Goal: Transaction & Acquisition: Purchase product/service

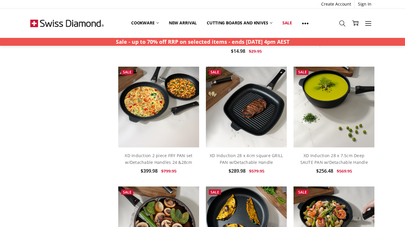
scroll to position [293, 0]
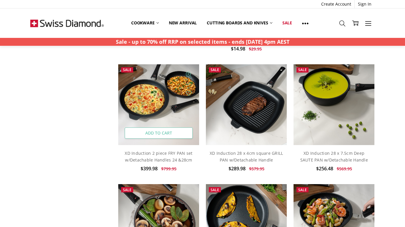
click at [153, 130] on link "Add to Cart" at bounding box center [159, 133] width 68 height 11
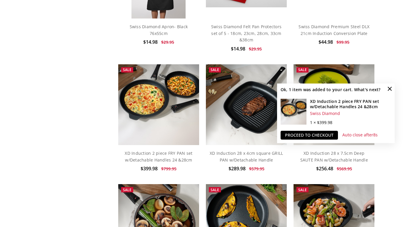
click at [328, 105] on h4 "XD Induction 2 piece FRY PAN set w/Detachable Handles 24 &28cm" at bounding box center [350, 104] width 81 height 10
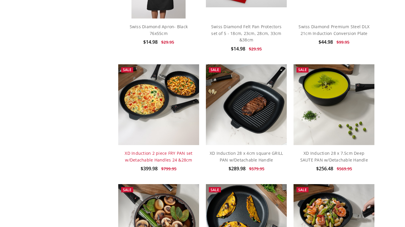
click at [138, 154] on link "XD Induction 2 piece FRY PAN set w/Detachable Handles 24 &28cm" at bounding box center [159, 157] width 68 height 12
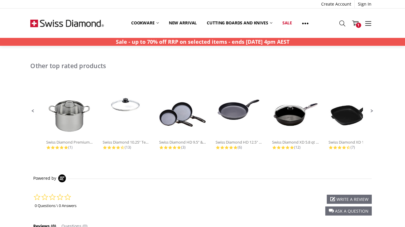
scroll to position [392, 0]
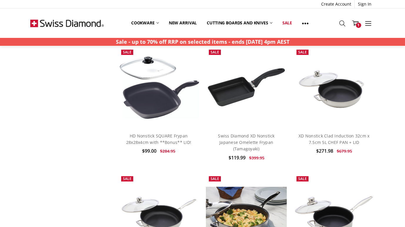
scroll to position [1154, 0]
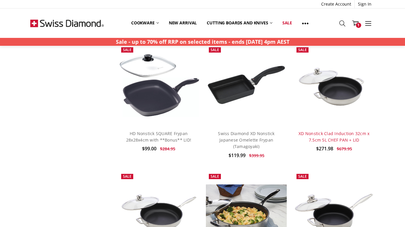
click at [338, 134] on link "XD Nonstick Clad Induction 32cm x 7.5cm 5L CHEF PAN + LID" at bounding box center [334, 137] width 71 height 12
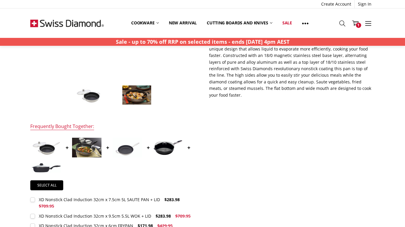
scroll to position [155, 0]
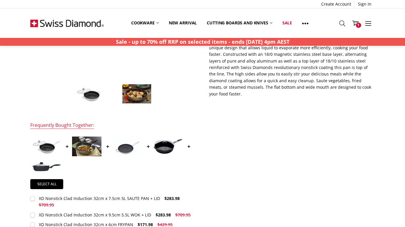
click at [140, 93] on img at bounding box center [136, 94] width 29 height 20
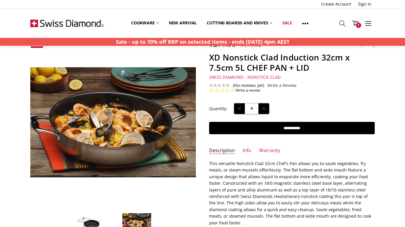
scroll to position [24, 0]
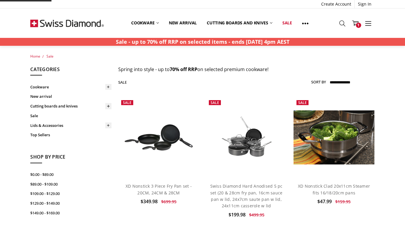
scroll to position [632, 0]
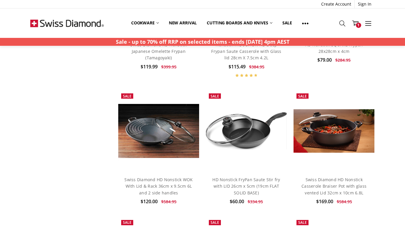
scroll to position [417, 0]
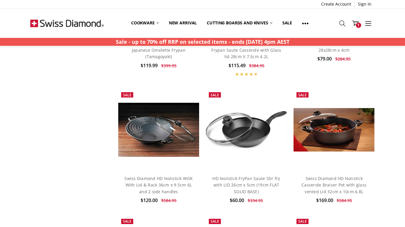
click at [257, 181] on h4 "HD Nonstick FryPan Saute Stir fry with LID 26cm x 5cm (19cm FLAT SOLID BASE)" at bounding box center [246, 186] width 75 height 20
click at [252, 177] on link "HD Nonstick FryPan Saute Stir fry with LID 26cm x 5cm (19cm FLAT SOLID BASE)" at bounding box center [246, 185] width 68 height 19
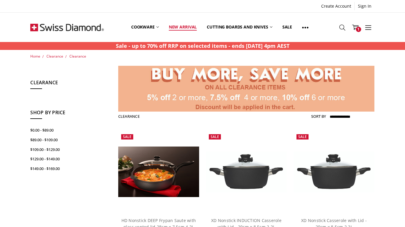
click at [182, 29] on link "New arrival" at bounding box center [183, 27] width 38 height 26
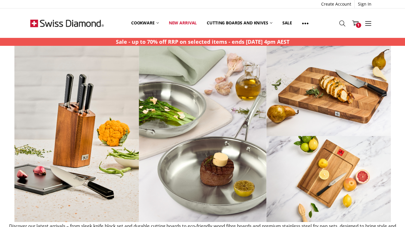
scroll to position [579, 0]
click at [180, 22] on link "New arrival" at bounding box center [183, 22] width 38 height 13
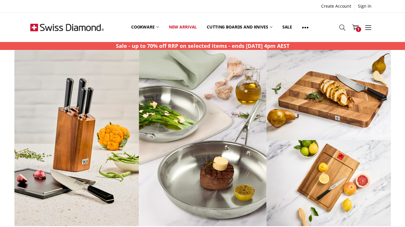
click at [208, 178] on img at bounding box center [191, 138] width 377 height 176
click at [219, 164] on img at bounding box center [191, 138] width 377 height 176
click at [289, 27] on link "Sale" at bounding box center [287, 27] width 20 height 26
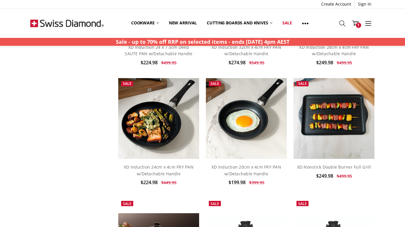
scroll to position [519, 0]
